Goal: Information Seeking & Learning: Learn about a topic

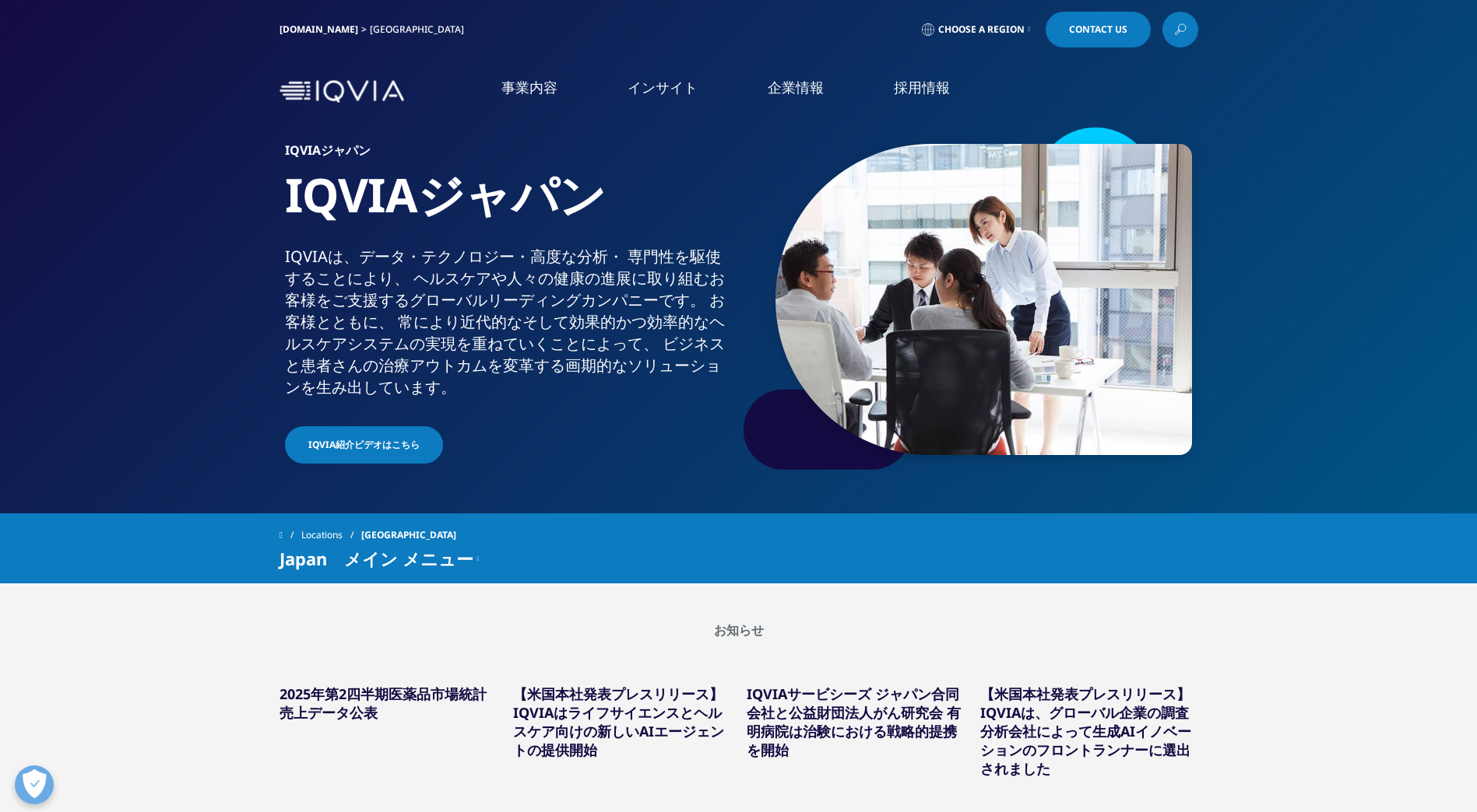
click at [541, 84] on link "事業内容" at bounding box center [529, 87] width 56 height 19
click at [160, 223] on li "医薬品・医療機器 臨床開発" at bounding box center [207, 210] width 282 height 30
click at [173, 206] on link "医薬品・医療機器 臨床開発" at bounding box center [158, 210] width 152 height 18
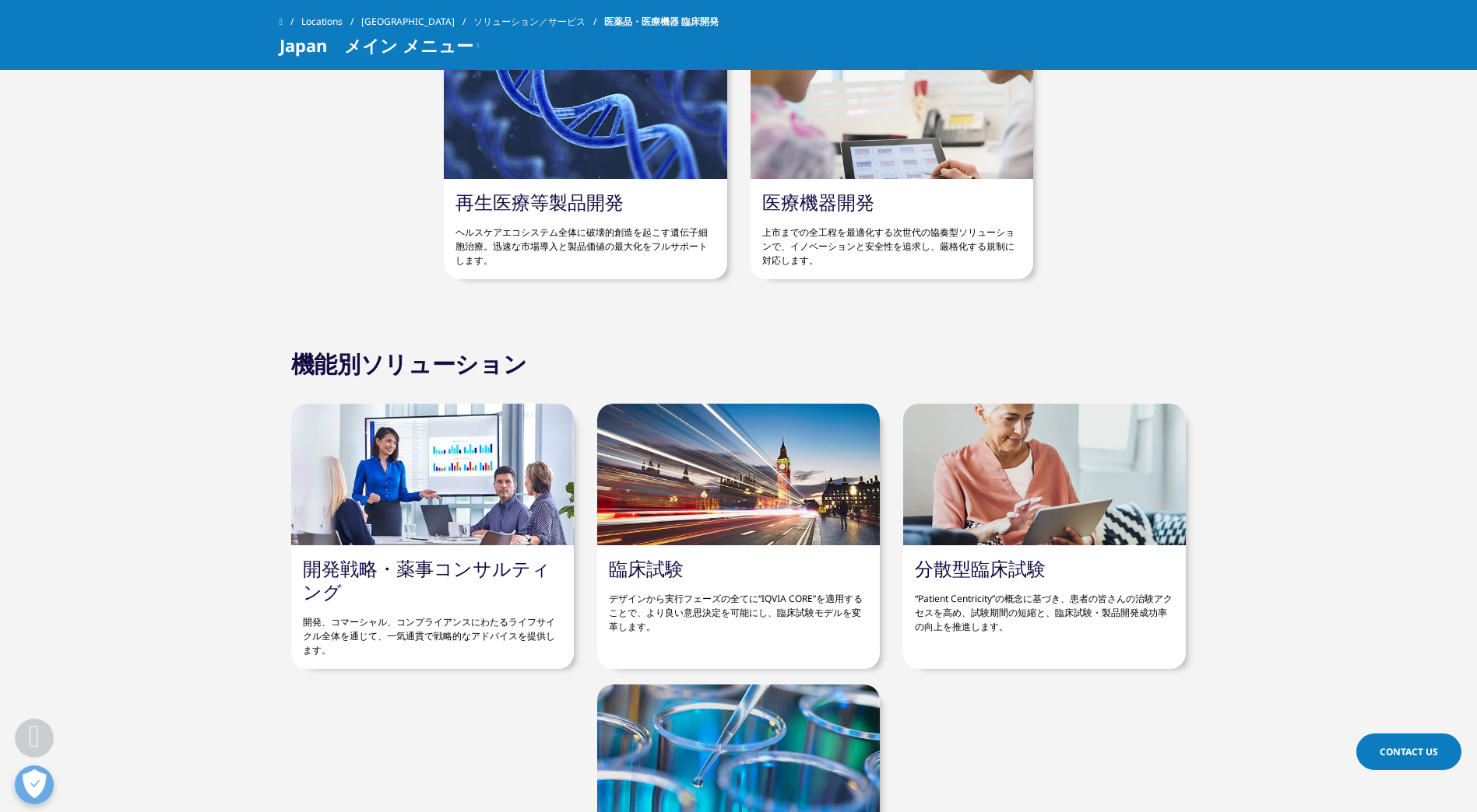
scroll to position [5134, 0]
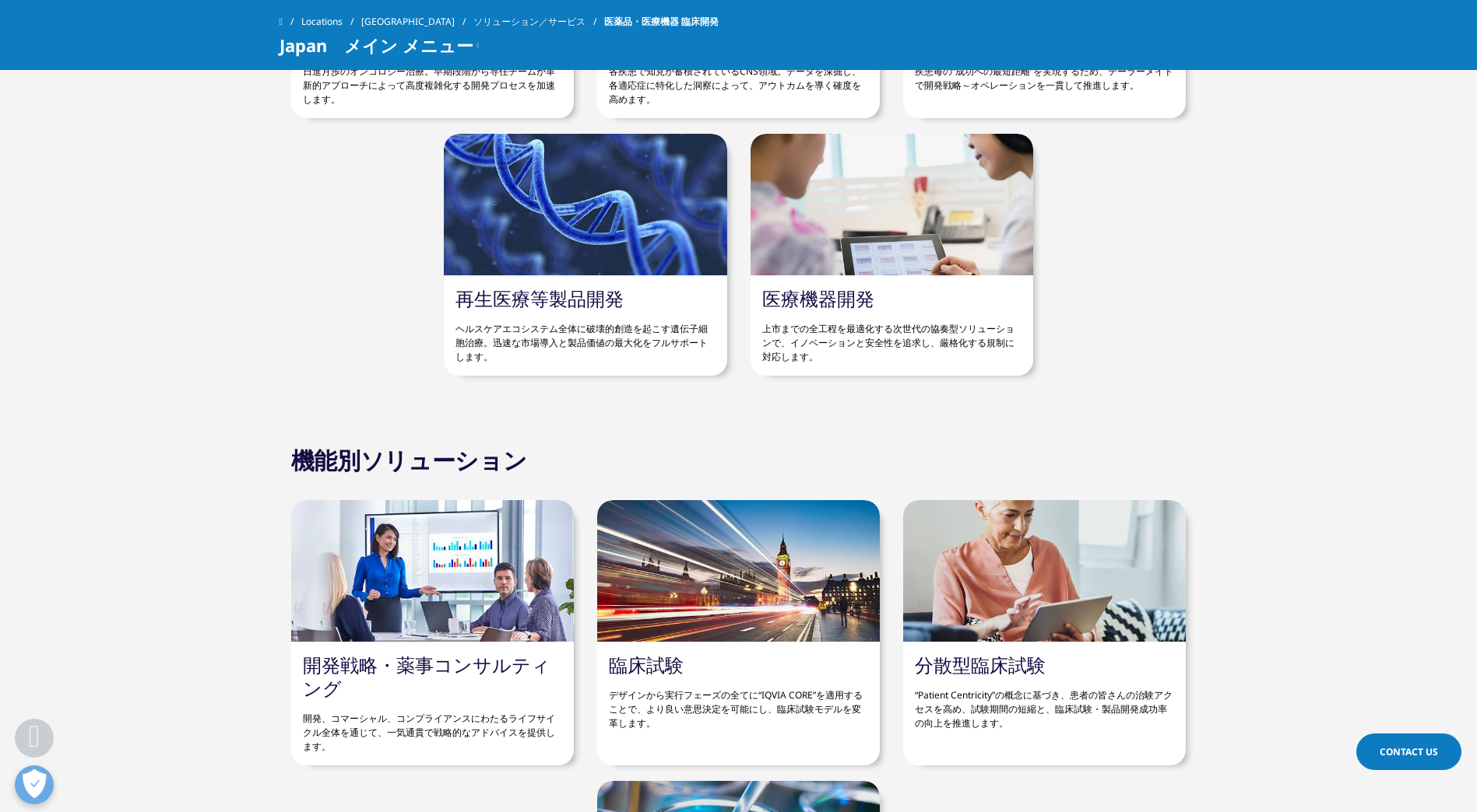
click at [724, 597] on div at bounding box center [738, 571] width 283 height 142
click at [653, 655] on link "臨床試験" at bounding box center [646, 664] width 75 height 26
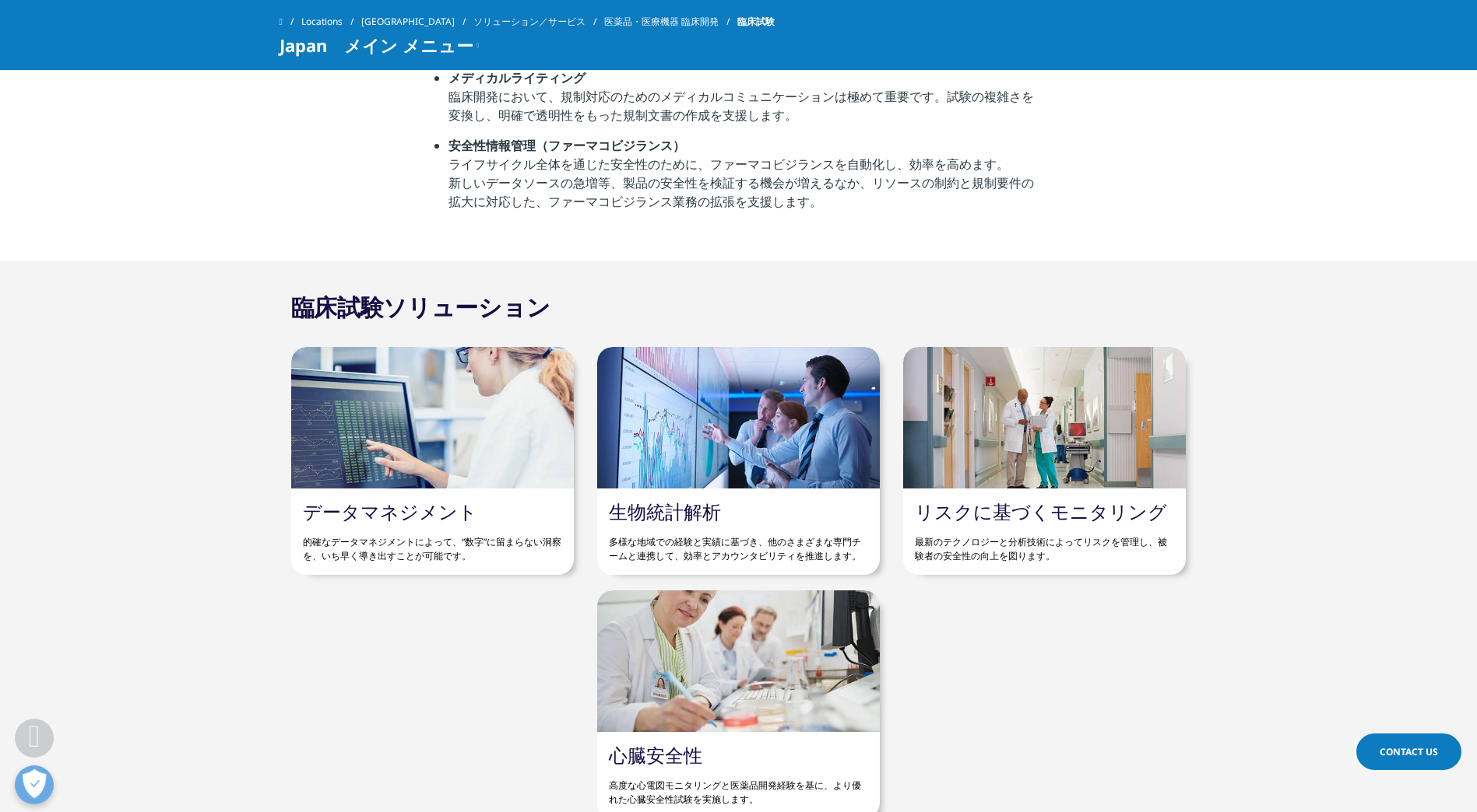
scroll to position [1556, 0]
click at [662, 511] on link "生物統計解析" at bounding box center [665, 510] width 112 height 26
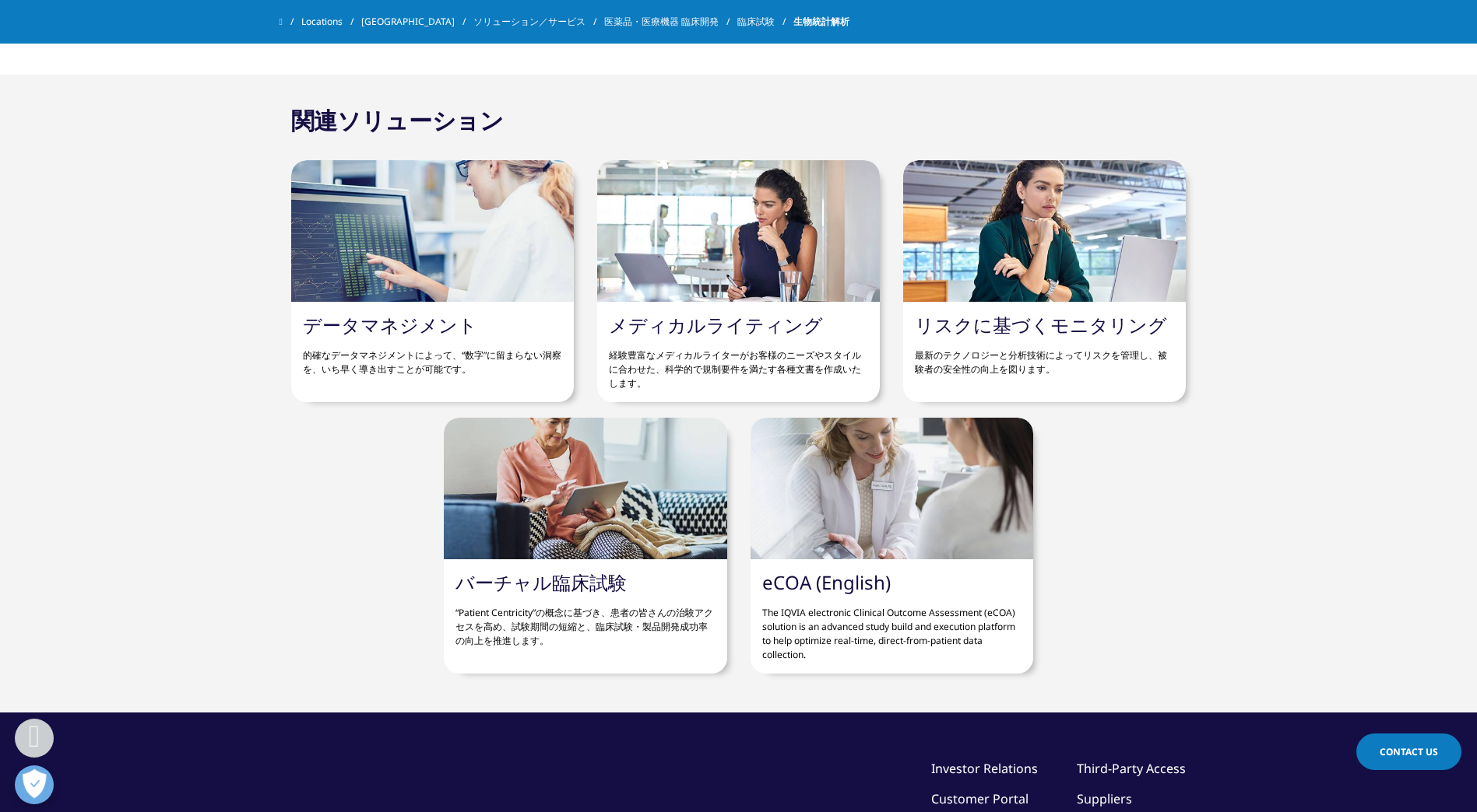
scroll to position [2411, 0]
